Goal: Information Seeking & Learning: Understand process/instructions

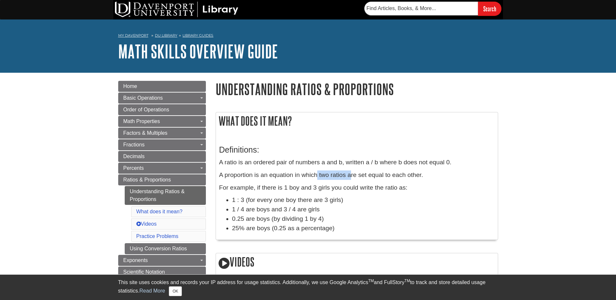
drag, startPoint x: 316, startPoint y: 174, endPoint x: 350, endPoint y: 174, distance: 34.1
click at [350, 174] on p "A proportion is an equation in which two ratios are set equal to each other." at bounding box center [356, 174] width 275 height 9
click at [257, 219] on li "0.25 are boys (by dividing 1 by 4)" at bounding box center [363, 218] width 262 height 9
click at [259, 219] on li "0.25 are boys (by dividing 1 by 4)" at bounding box center [363, 218] width 262 height 9
click at [257, 220] on li "0.25 are boys (by dividing 1 by 4)" at bounding box center [363, 218] width 262 height 9
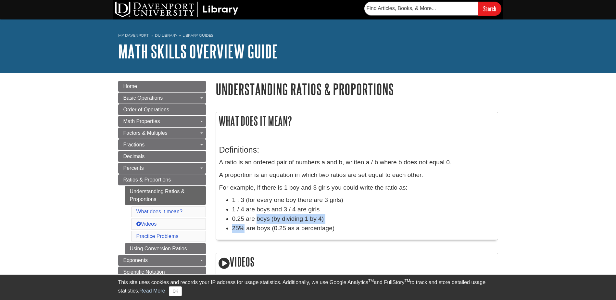
drag, startPoint x: 246, startPoint y: 224, endPoint x: 255, endPoint y: 221, distance: 9.2
click at [257, 223] on ul "1 : 3 (for every one boy there are 3 girls) 1 / 4 are boys and 3 / 4 are girls …" at bounding box center [356, 213] width 275 height 37
click at [236, 219] on li "0.25 are boys (by dividing 1 by 4)" at bounding box center [363, 218] width 262 height 9
drag, startPoint x: 236, startPoint y: 219, endPoint x: 275, endPoint y: 216, distance: 40.0
click at [275, 216] on li "0.25 are boys (by dividing 1 by 4)" at bounding box center [363, 218] width 262 height 9
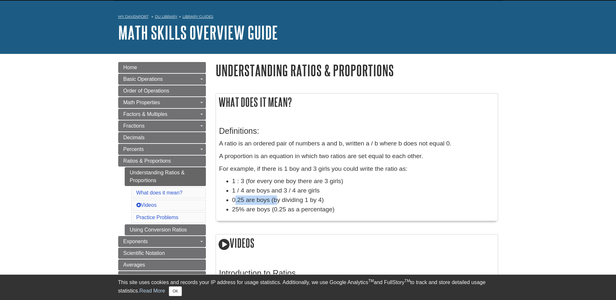
scroll to position [22, 0]
